Goal: Task Accomplishment & Management: Manage account settings

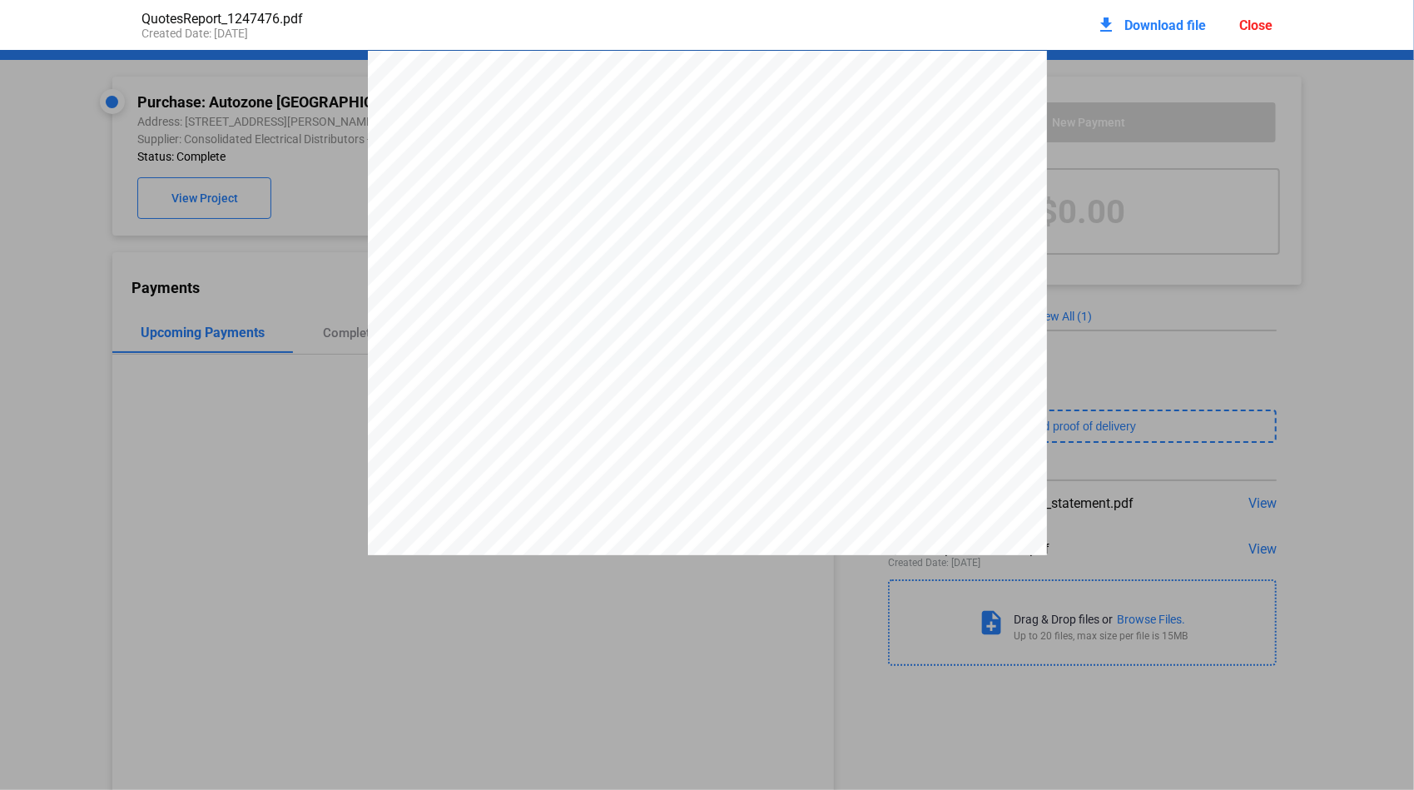
scroll to position [8, 0]
click at [1271, 25] on div "Close" at bounding box center [1255, 25] width 33 height 16
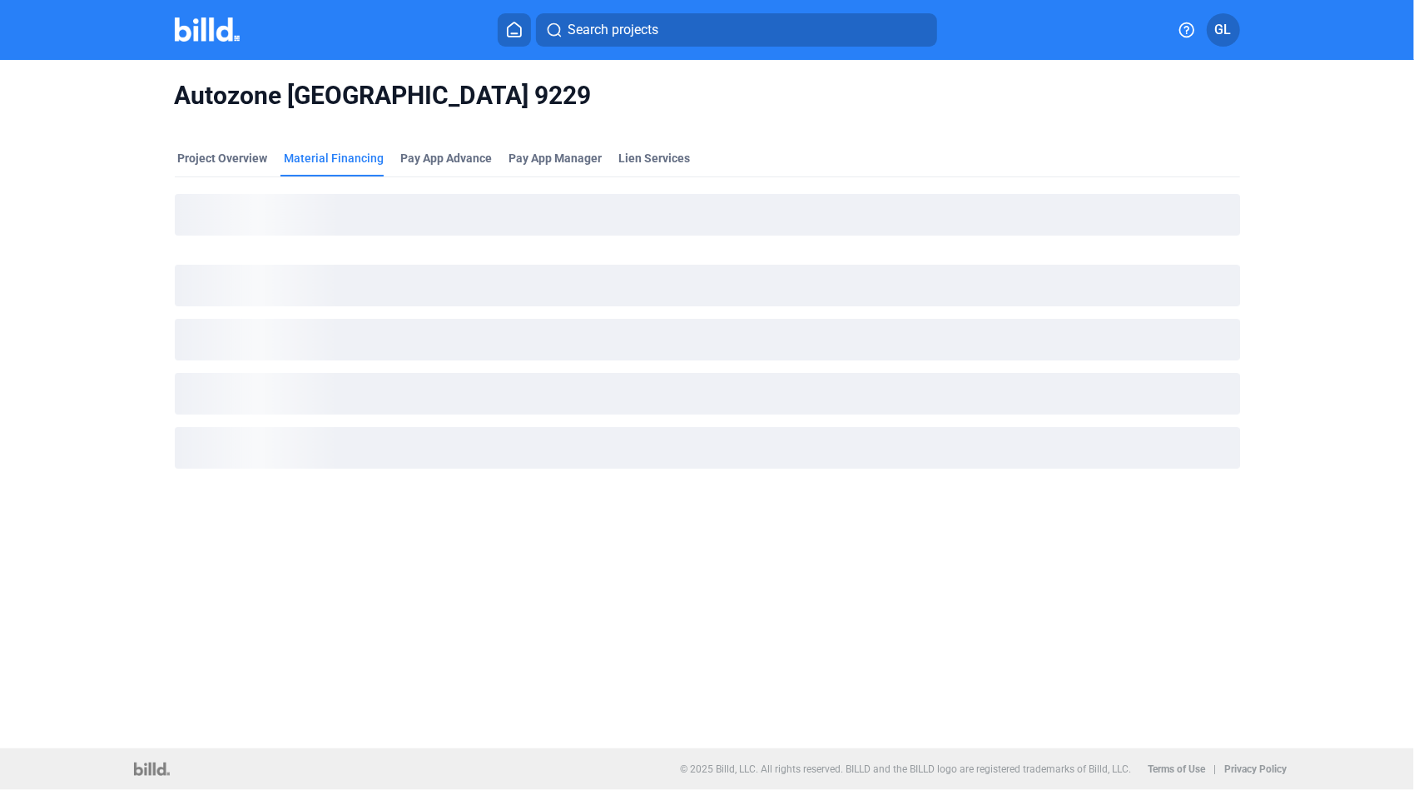
click at [511, 28] on icon at bounding box center [514, 30] width 17 height 16
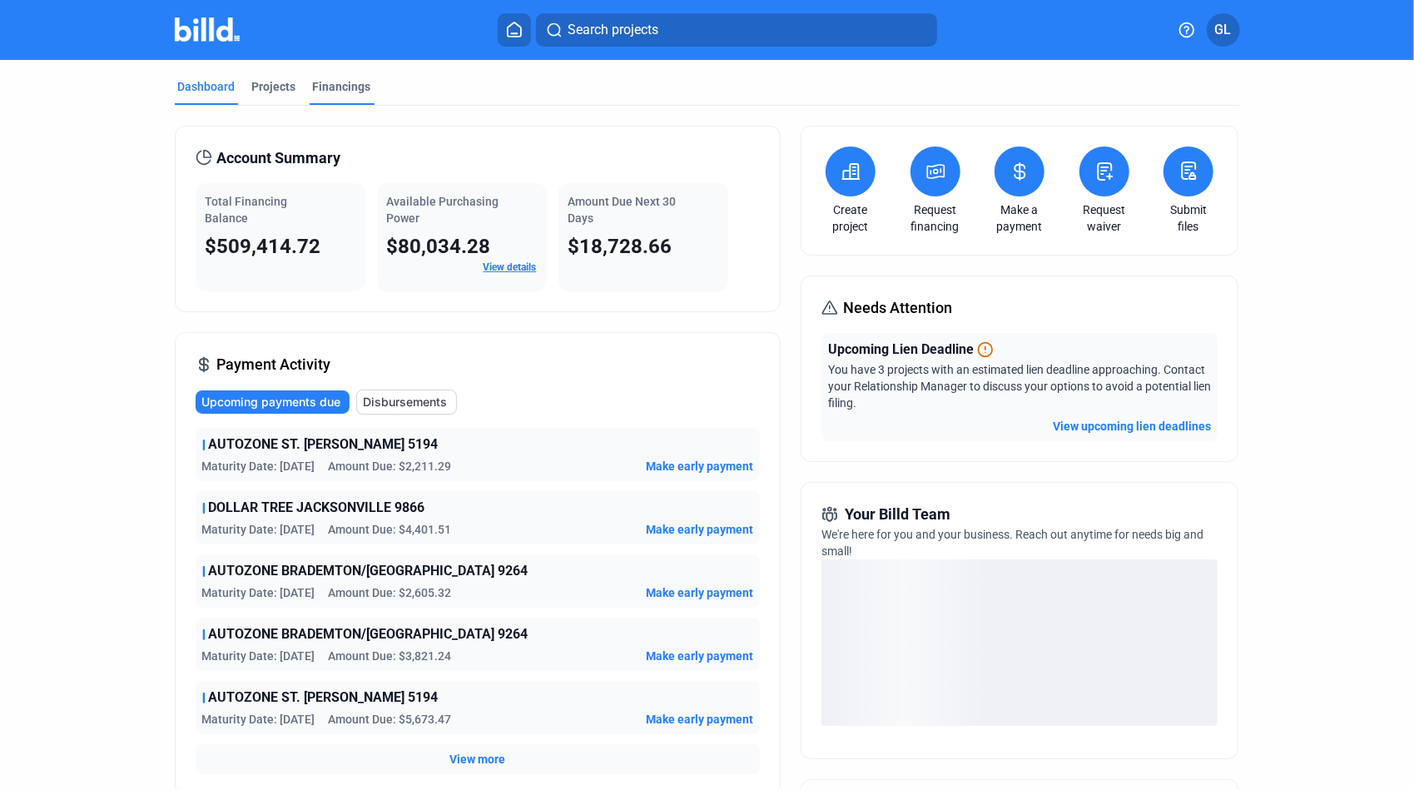
click at [338, 82] on div "Financings" at bounding box center [342, 86] width 58 height 17
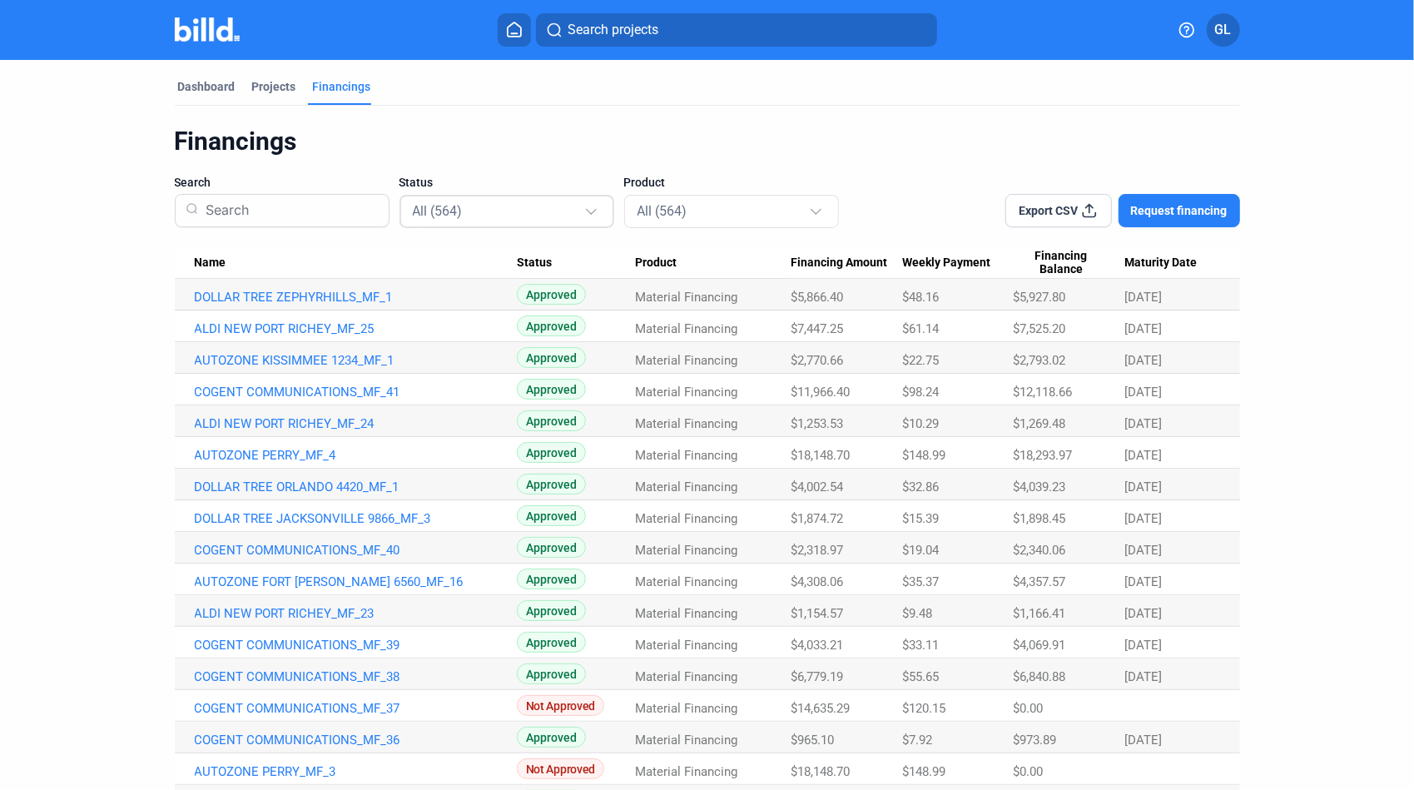
click at [551, 218] on div "All (564)" at bounding box center [498, 211] width 171 height 22
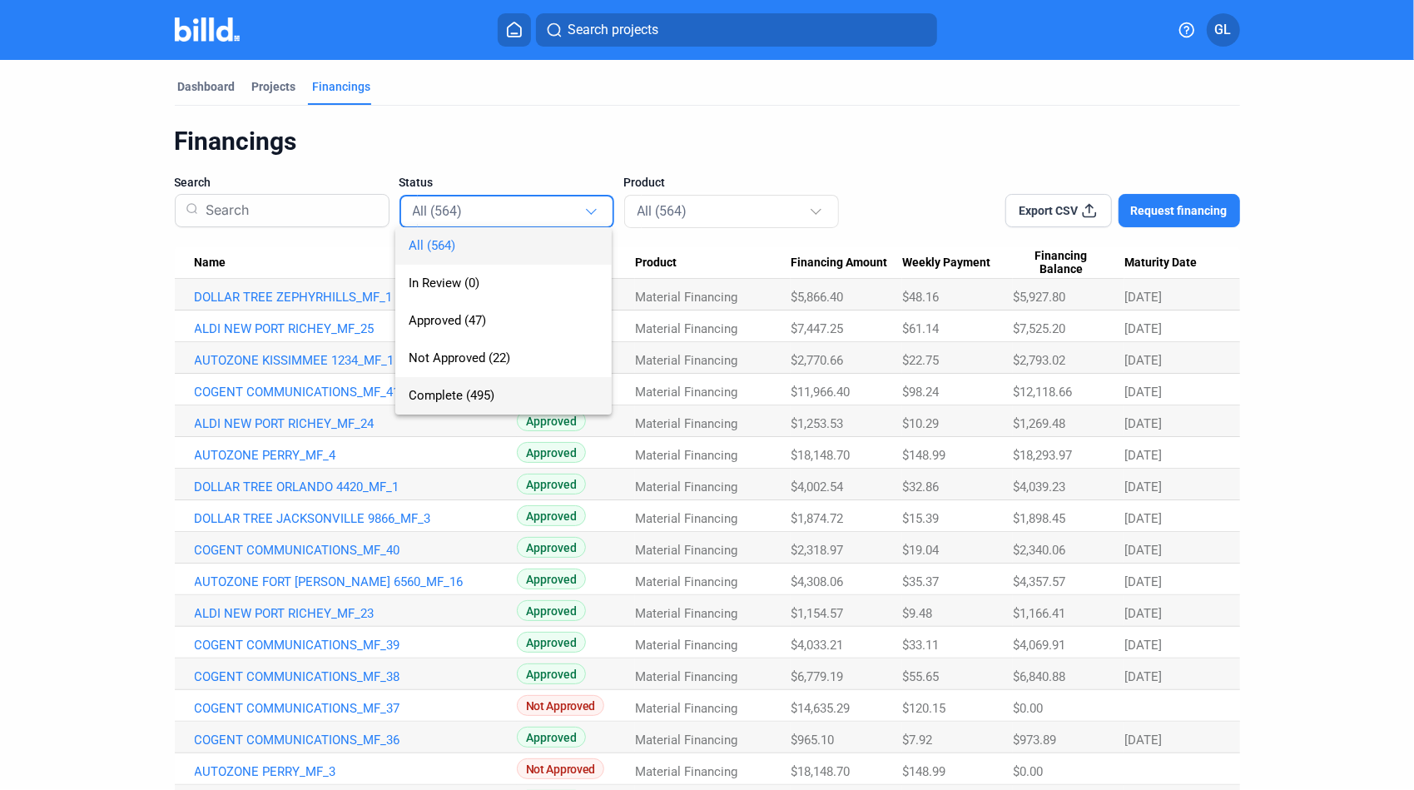
click at [500, 400] on span "Complete (495)" at bounding box center [504, 395] width 190 height 37
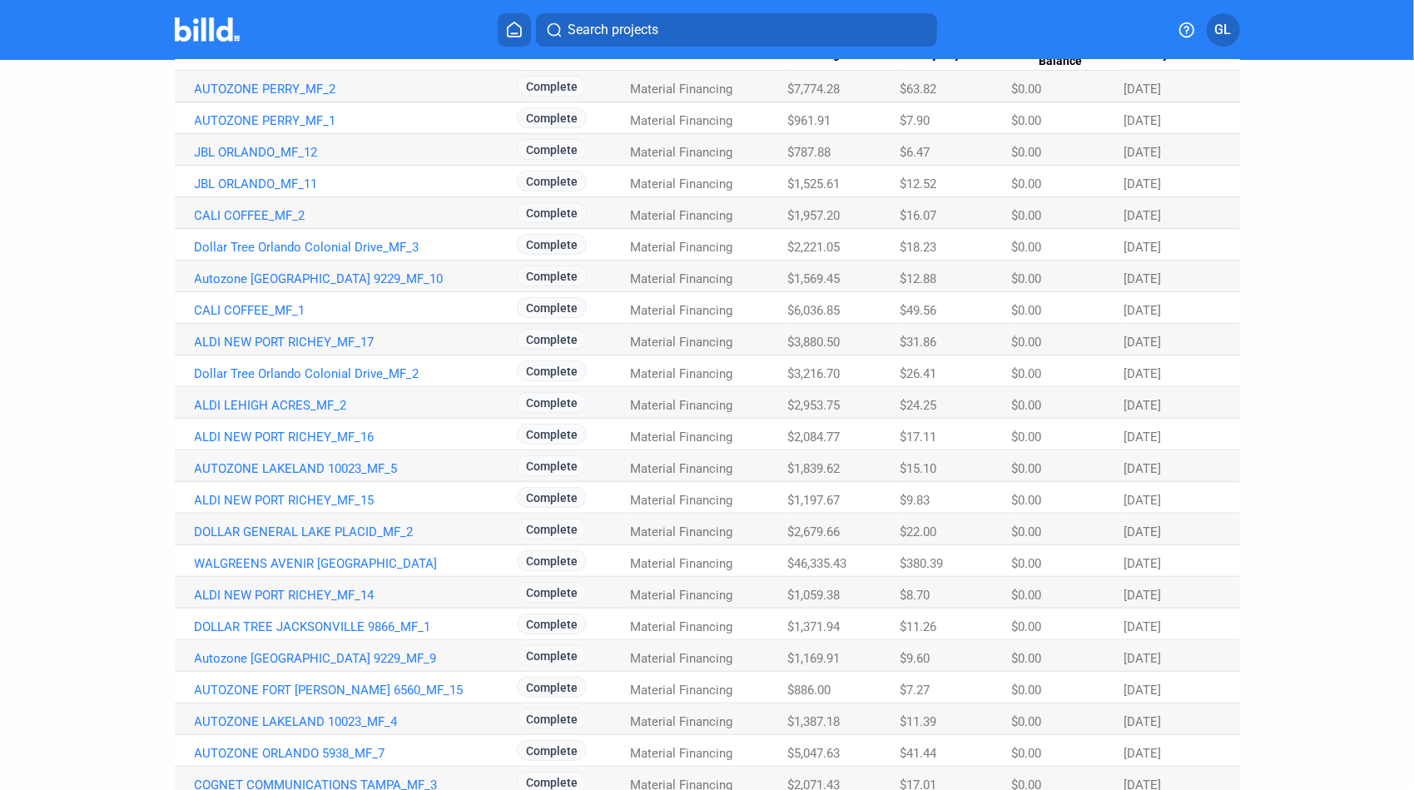
scroll to position [837, 0]
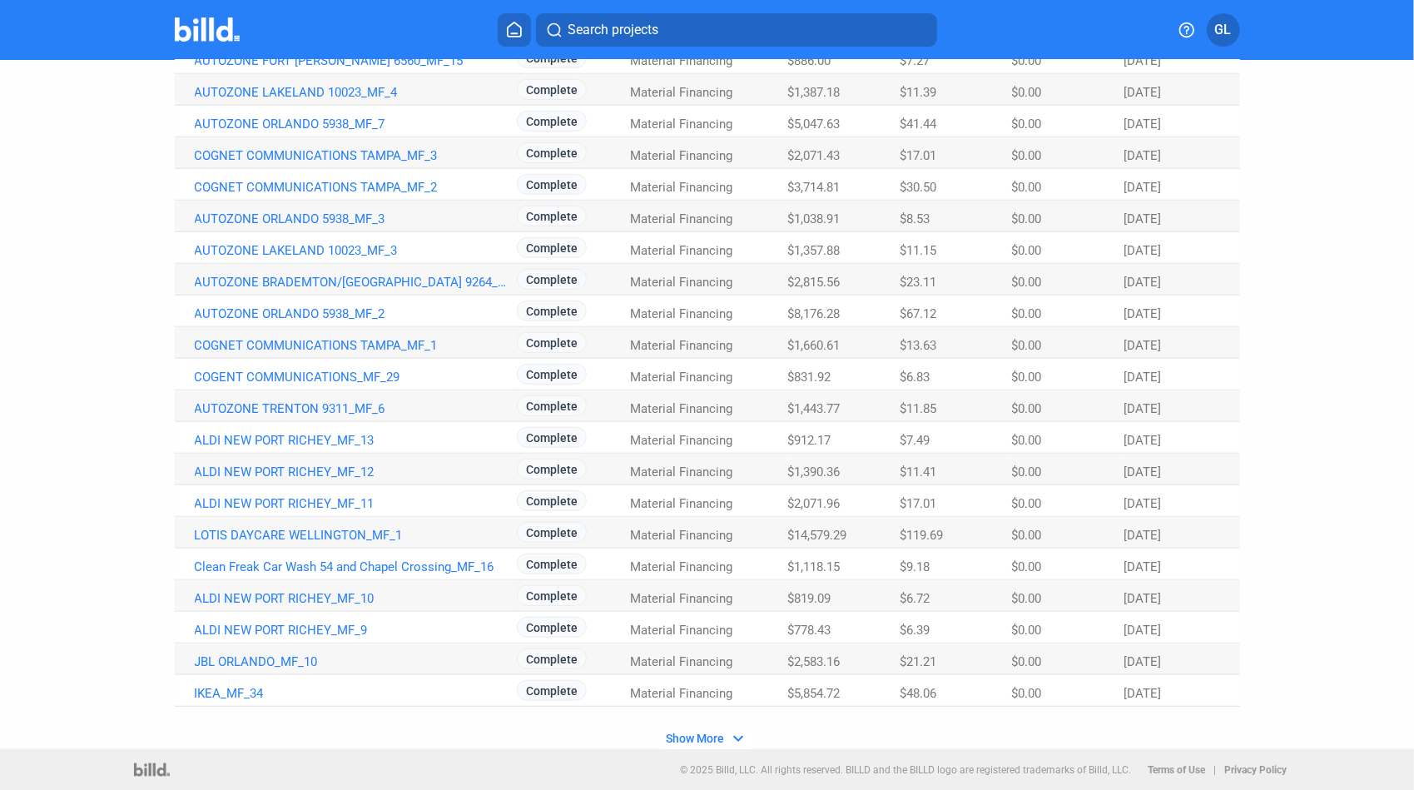
click at [736, 737] on mat-icon "expand_more" at bounding box center [738, 738] width 20 height 20
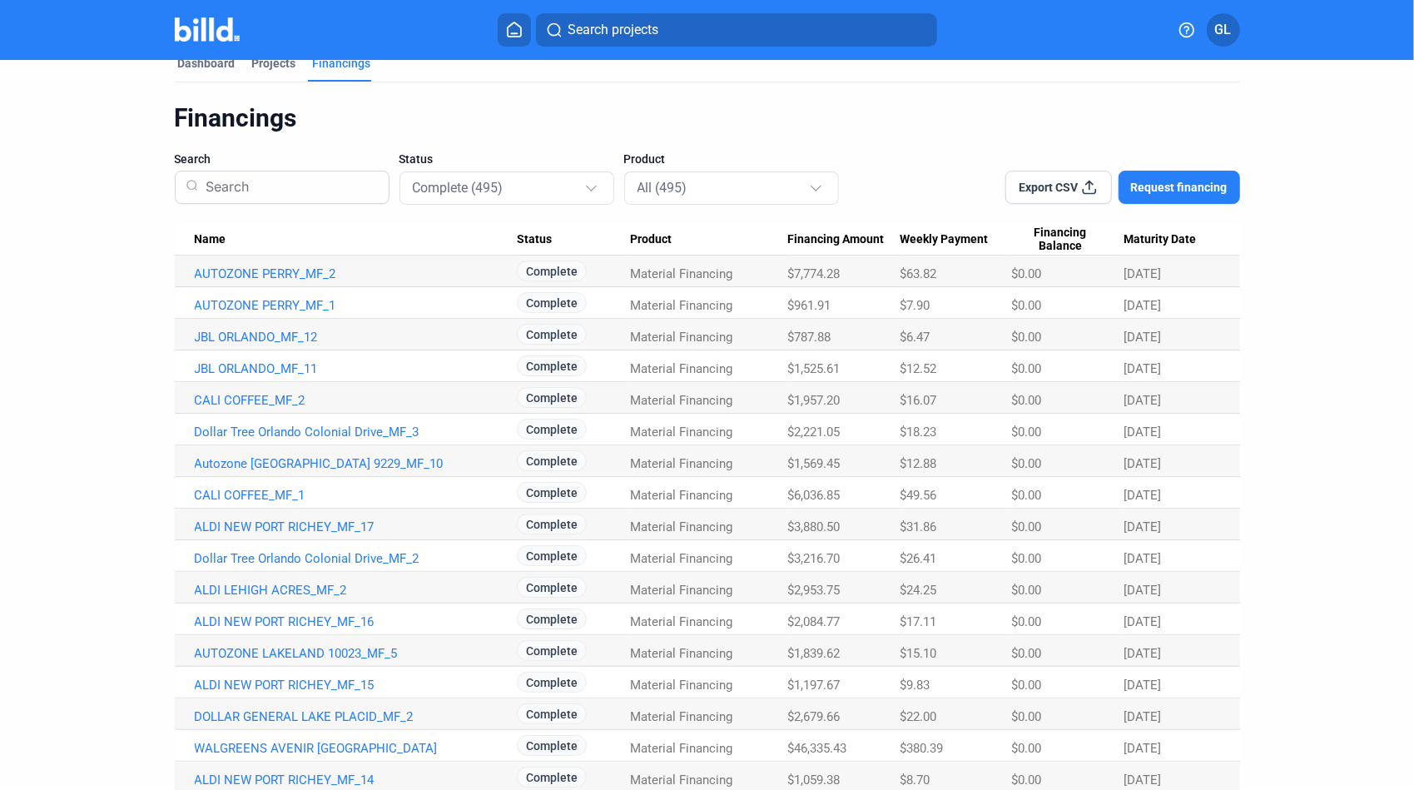
scroll to position [0, 0]
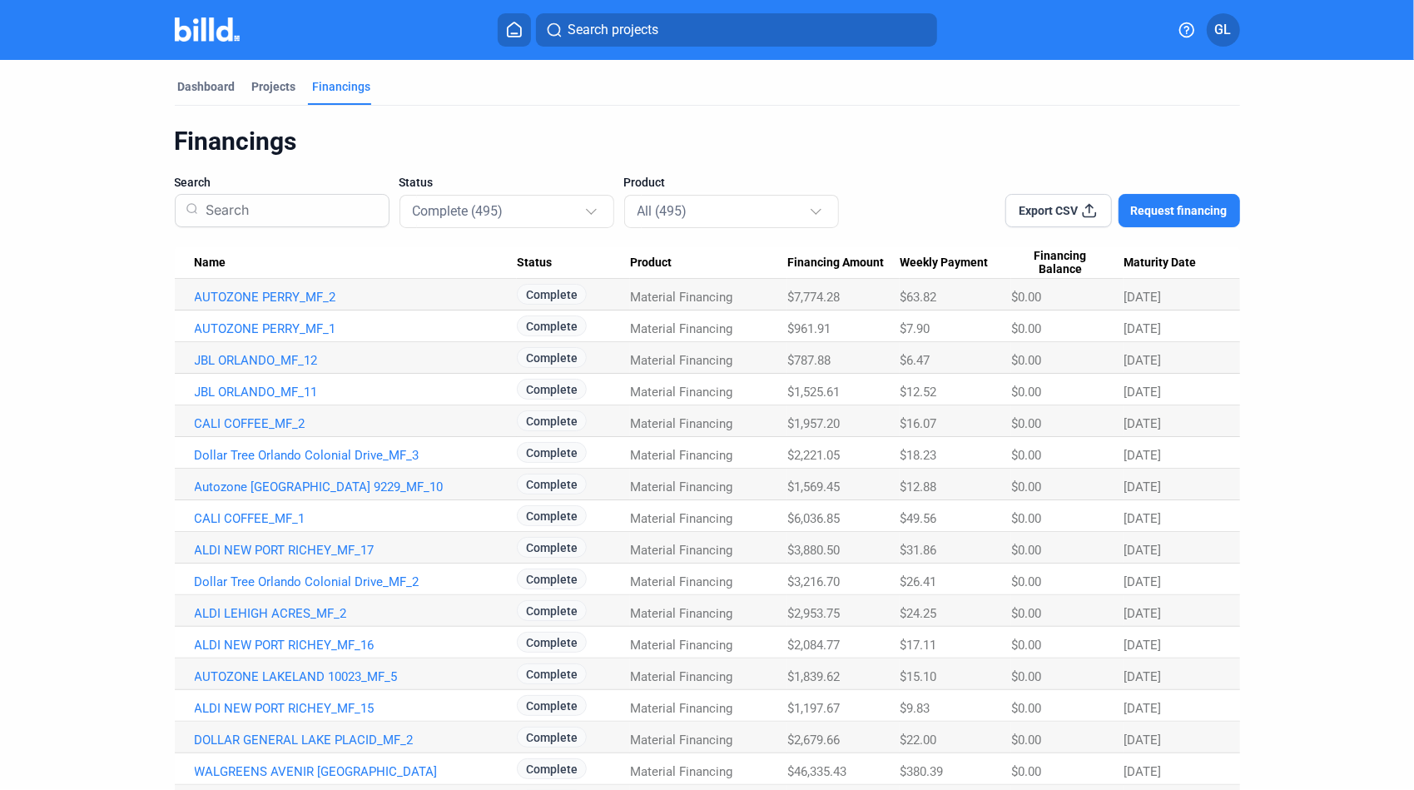
click at [1062, 211] on span "Export CSV" at bounding box center [1047, 210] width 59 height 17
